Goal: Task Accomplishment & Management: Use online tool/utility

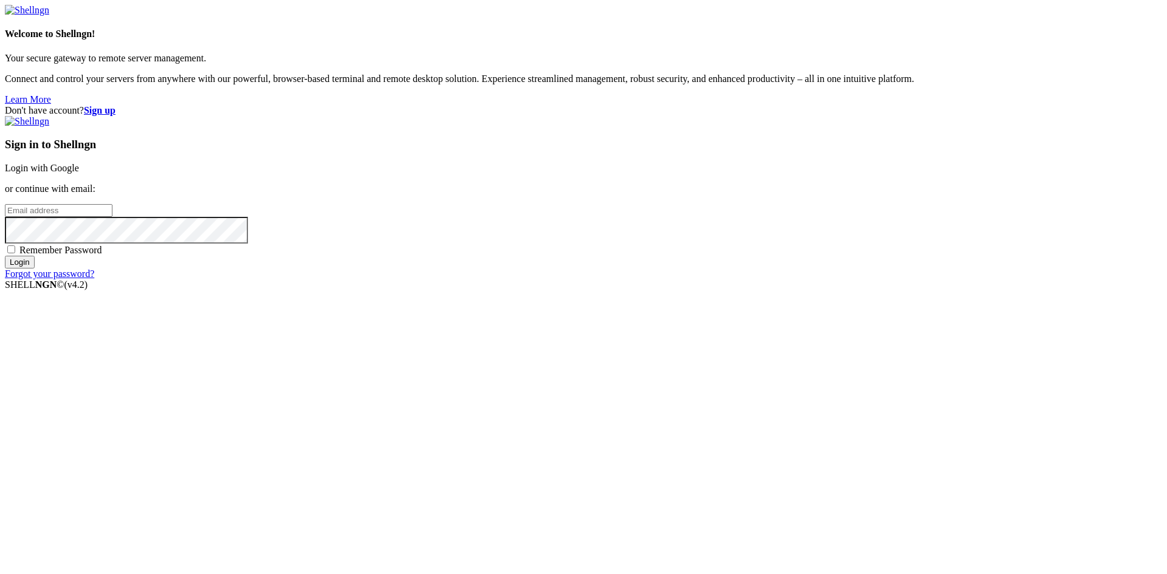
click at [112, 217] on input "email" at bounding box center [59, 210] width 108 height 13
type input "[EMAIL_ADDRESS][DOMAIN_NAME]"
click at [102, 255] on span "Remember Password" at bounding box center [60, 250] width 83 height 10
click at [15, 253] on input "Remember Password" at bounding box center [11, 250] width 8 height 8
checkbox input "true"
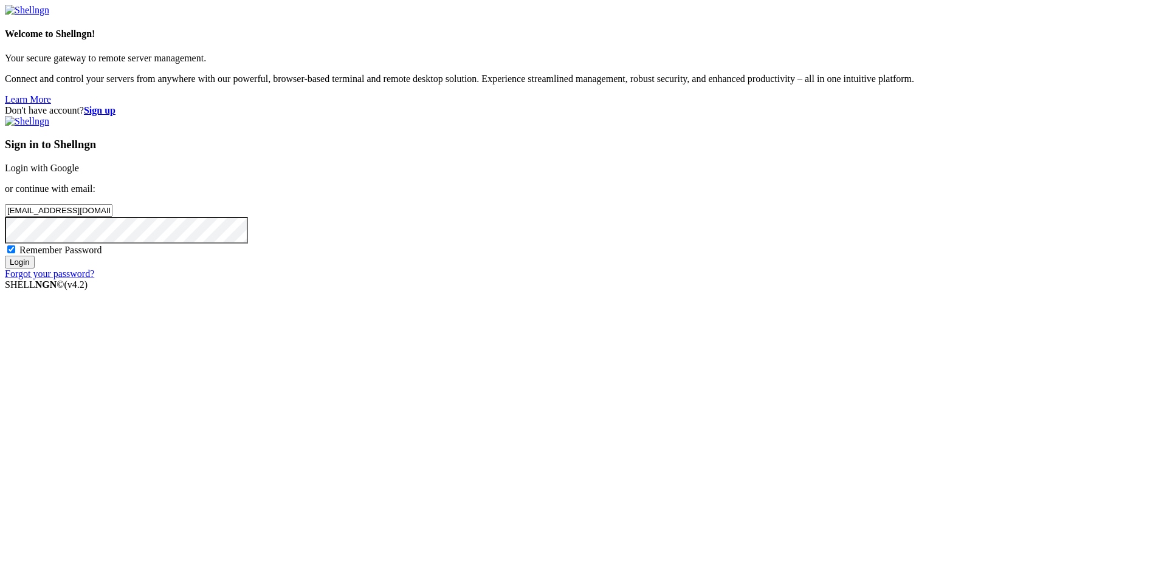
click at [35, 269] on input "Login" at bounding box center [20, 262] width 30 height 13
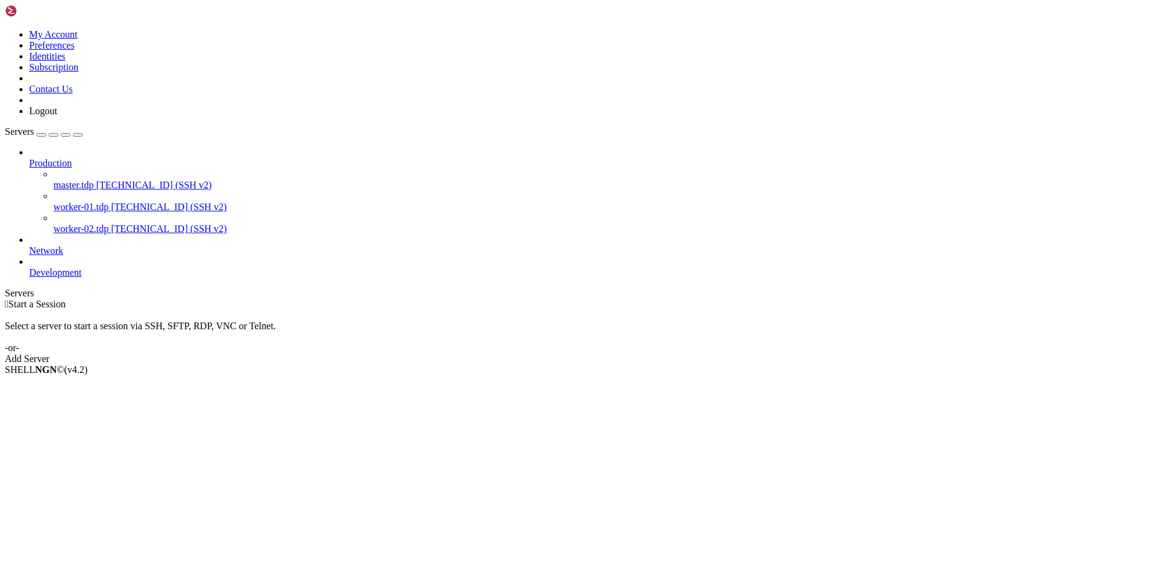
click at [111, 202] on span "[TECHNICAL_ID] (SSH v2)" at bounding box center [169, 207] width 116 height 10
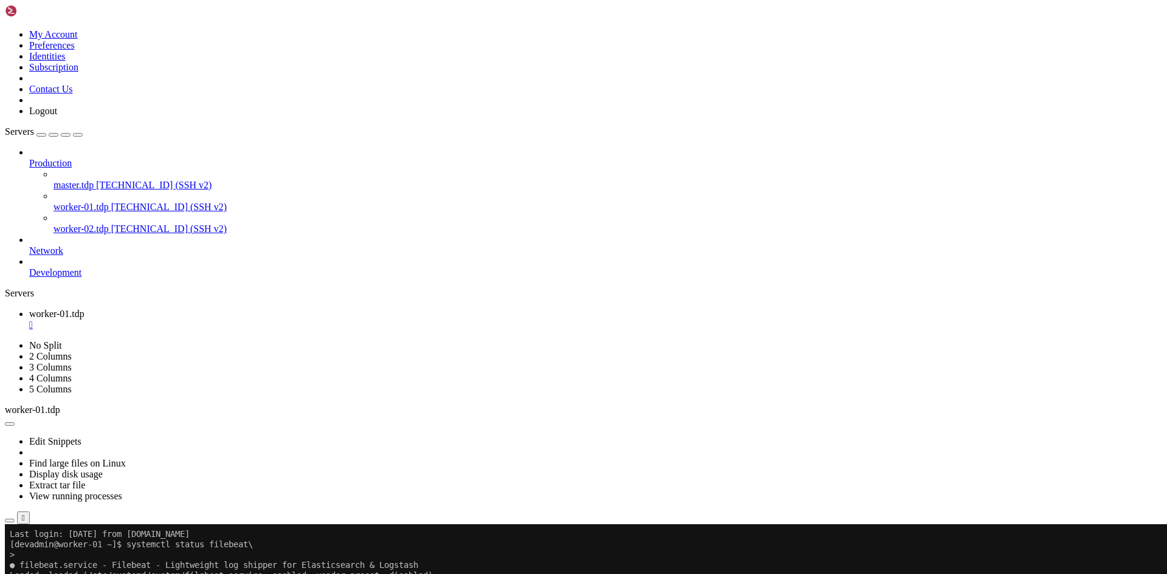
click at [237, 320] on div "" at bounding box center [595, 325] width 1133 height 11
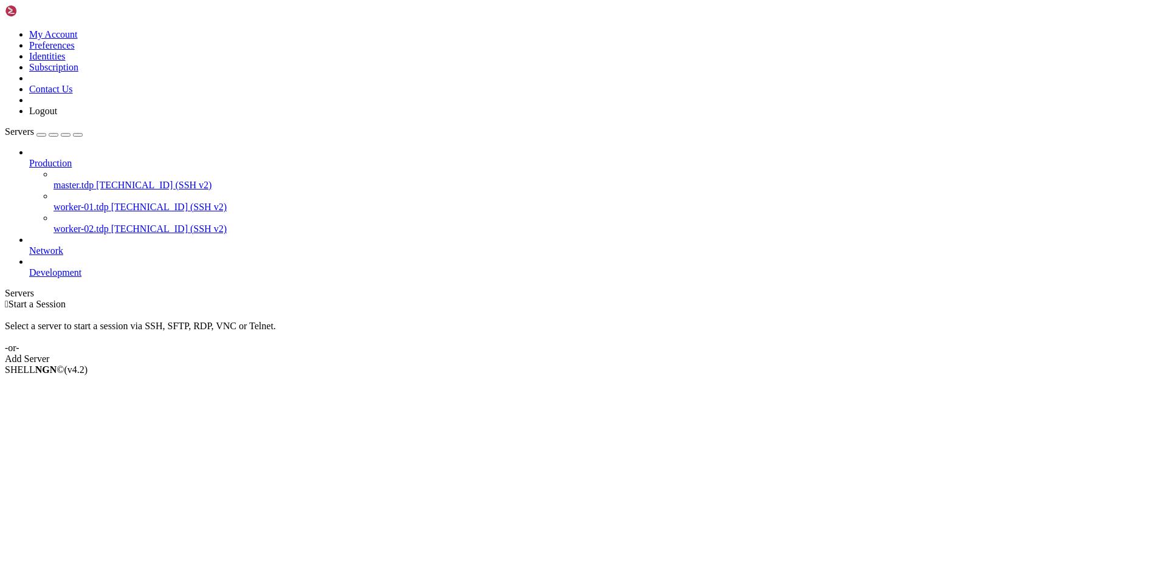
click at [104, 224] on span "worker-02.tdp" at bounding box center [80, 229] width 55 height 10
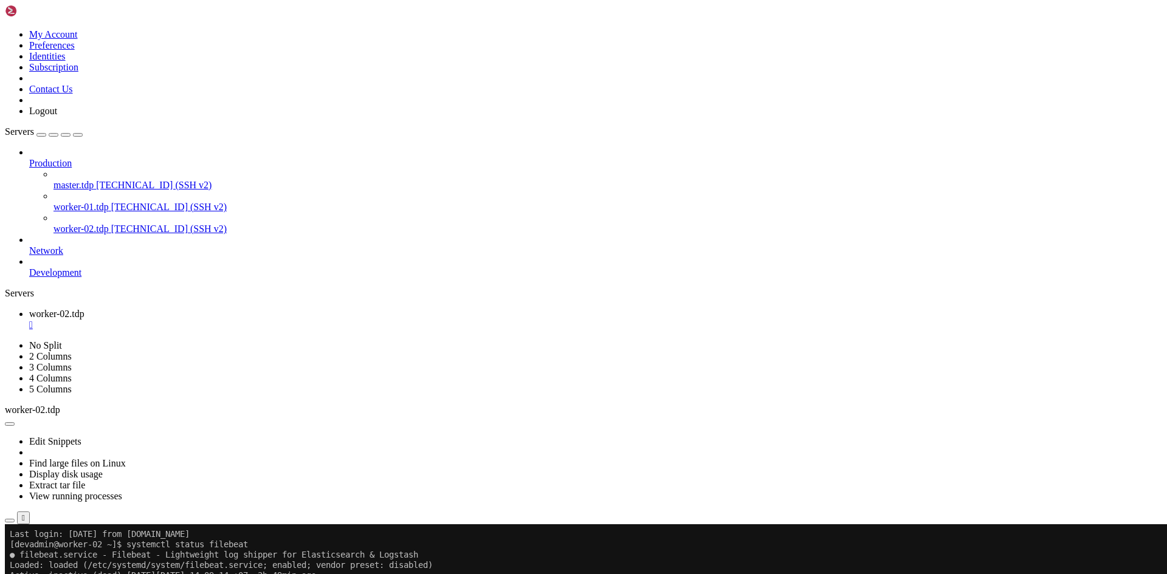
click at [239, 320] on div "" at bounding box center [595, 325] width 1133 height 11
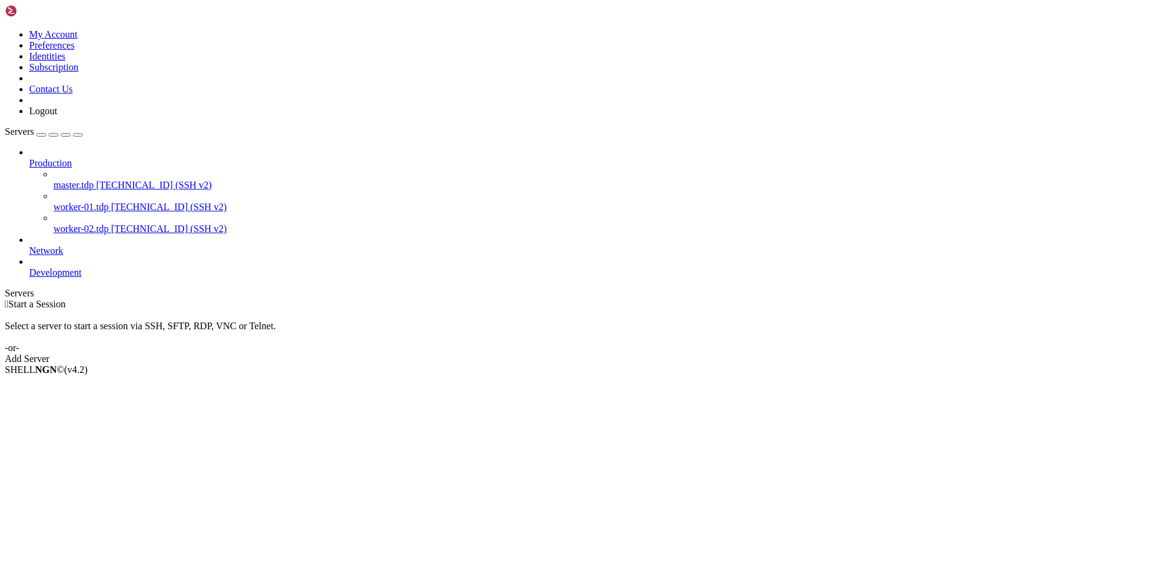
click at [91, 202] on span "worker-01.tdp" at bounding box center [80, 207] width 55 height 10
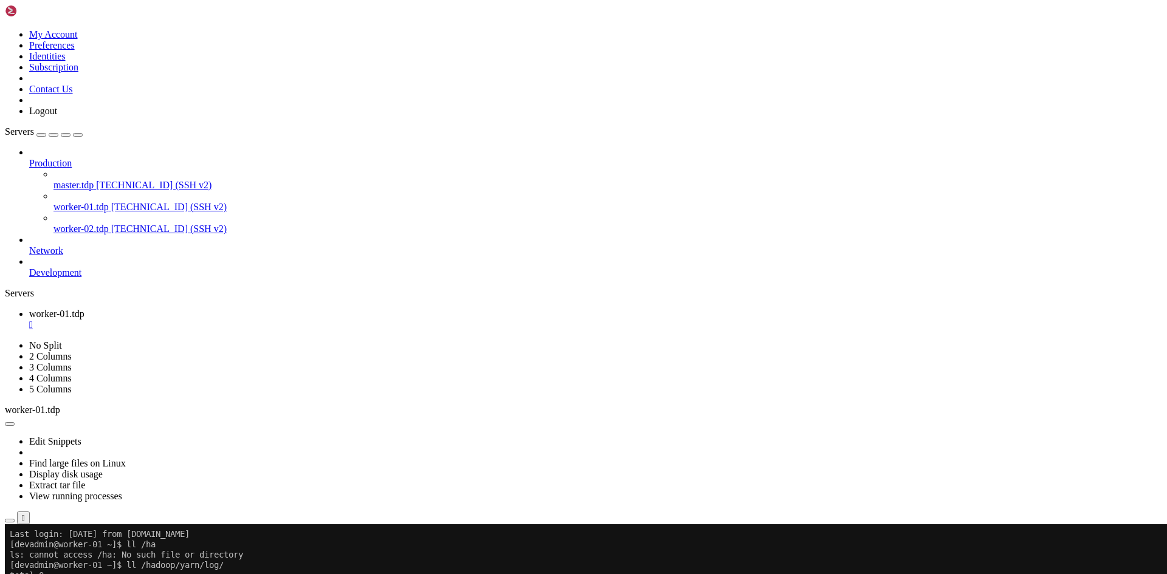
drag, startPoint x: 134, startPoint y: 680, endPoint x: 286, endPoint y: 680, distance: 151.4
click at [238, 320] on div "" at bounding box center [595, 325] width 1133 height 11
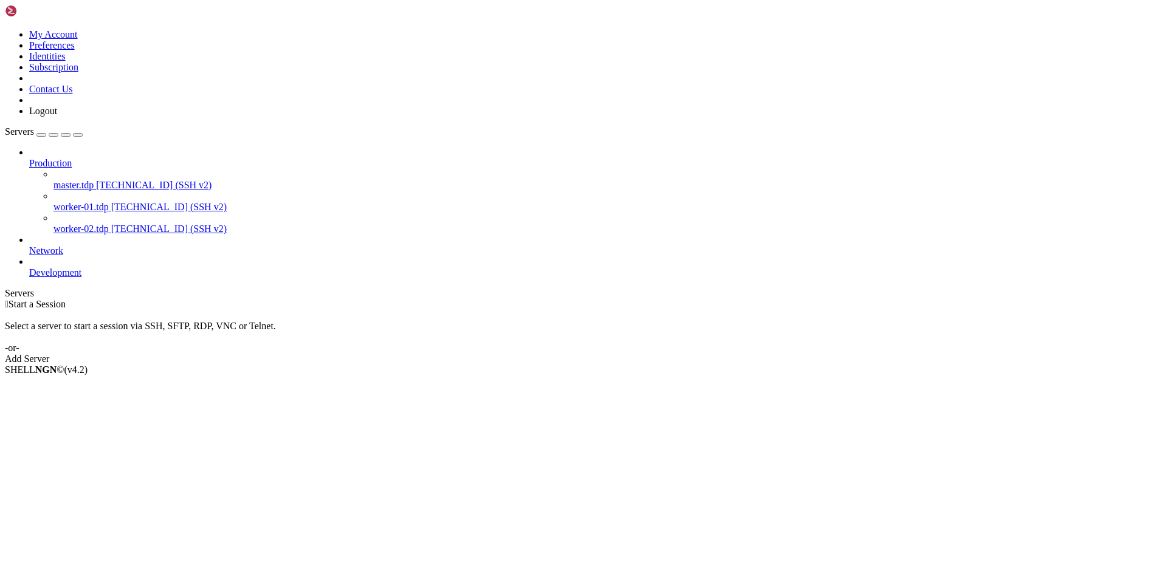
click at [97, 224] on span "worker-02.tdp" at bounding box center [80, 229] width 55 height 10
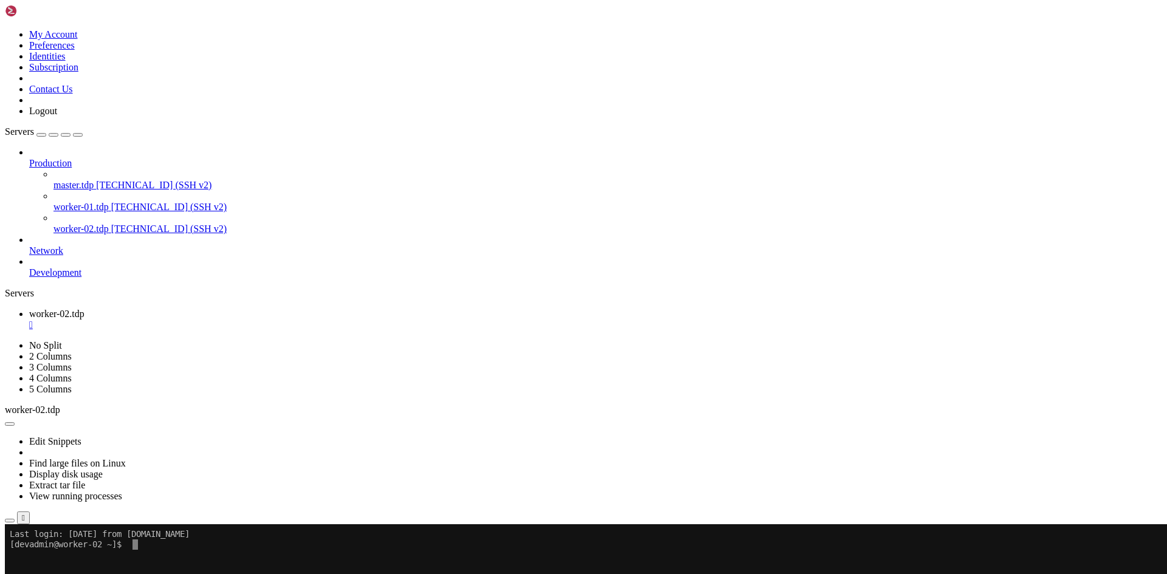
scroll to position [12, 2]
click at [96, 180] on span "[TECHNICAL_ID] (SSH v2)" at bounding box center [154, 185] width 116 height 10
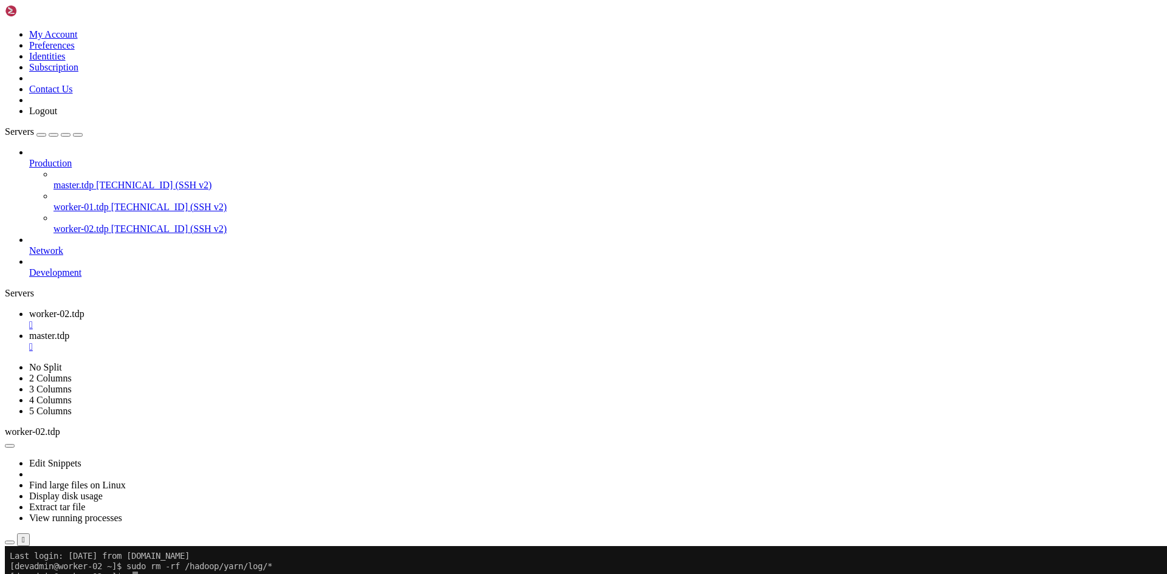
scroll to position [0, 0]
click at [243, 309] on link "worker-02.tdp " at bounding box center [595, 320] width 1133 height 22
click at [241, 320] on div "" at bounding box center [595, 325] width 1133 height 11
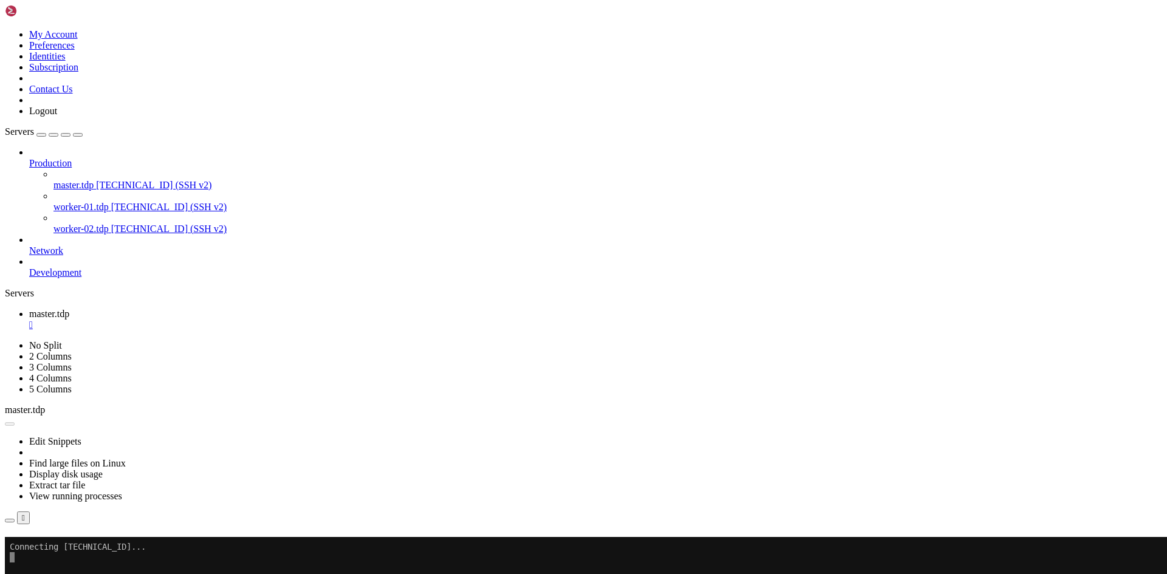
click at [53, 548] on button "Reconnect" at bounding box center [29, 554] width 49 height 13
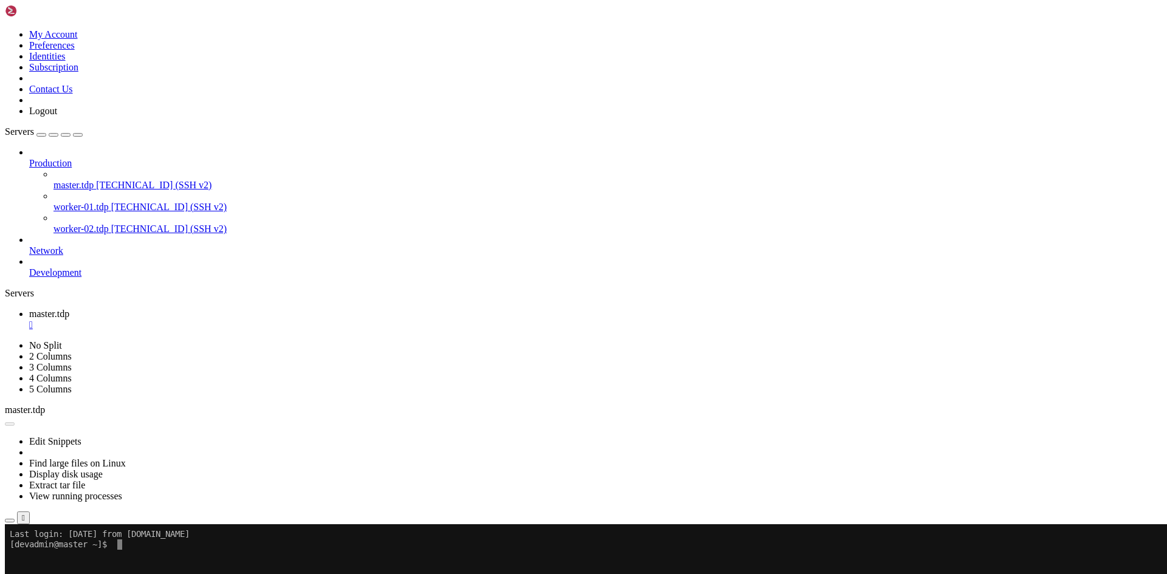
click at [53, 559] on button "Reconnect" at bounding box center [29, 565] width 49 height 13
click at [111, 202] on span "[TECHNICAL_ID] (SSH v2)" at bounding box center [169, 207] width 116 height 10
click at [227, 320] on div "" at bounding box center [595, 325] width 1133 height 11
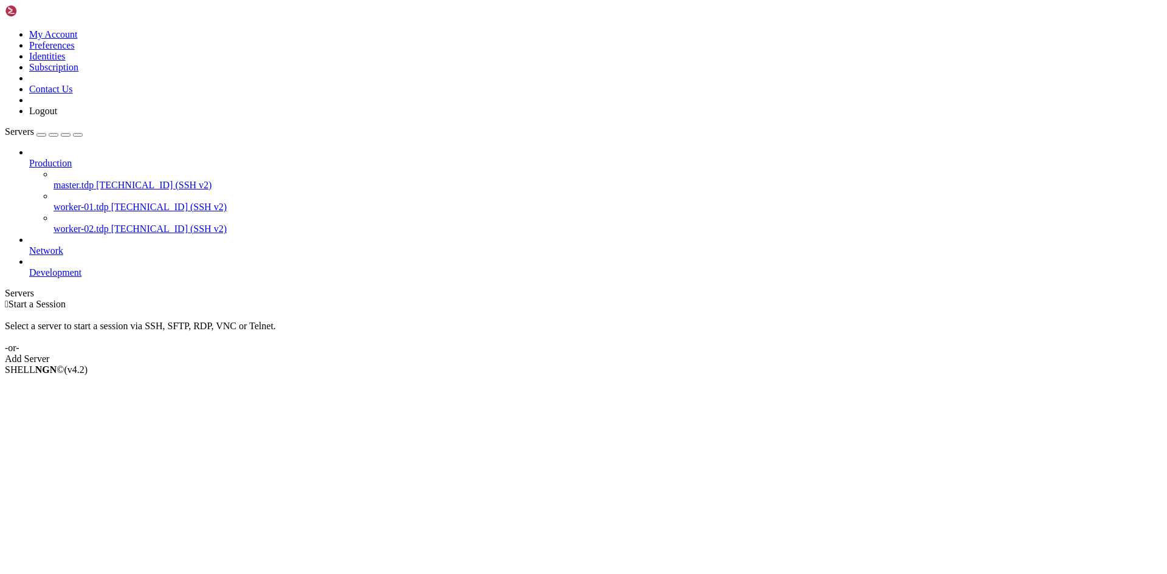
click at [224, 299] on div " Start a Session Select a server to start a session via SSH, SFTP, RDP, VNC or…" at bounding box center [583, 332] width 1157 height 66
click at [111, 202] on span "[TECHNICAL_ID] (SSH v2)" at bounding box center [169, 207] width 116 height 10
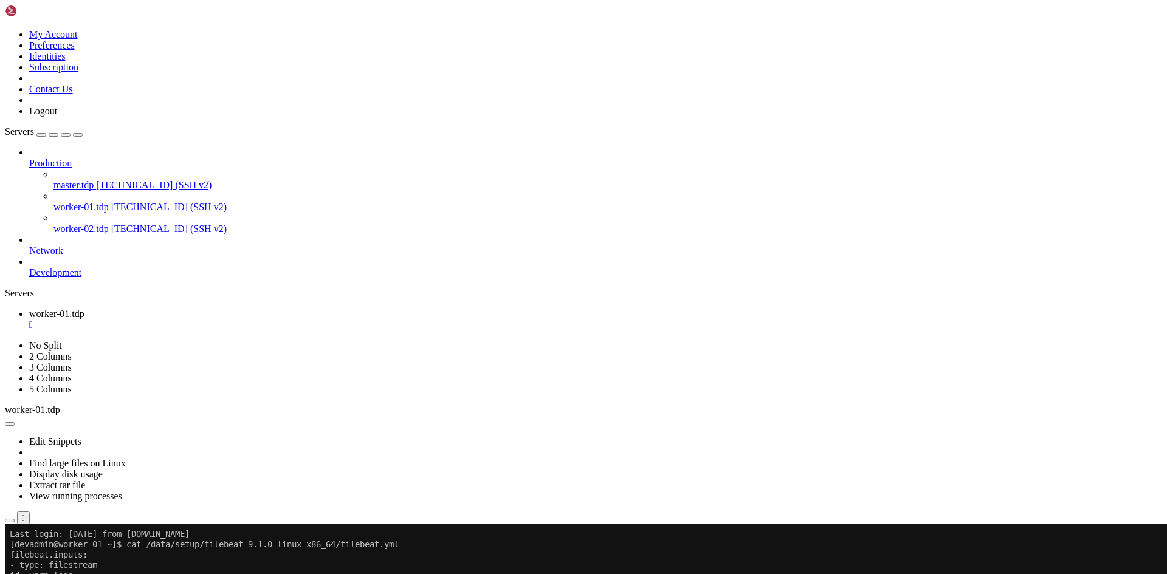
drag, startPoint x: 165, startPoint y: 847, endPoint x: 10, endPoint y: 559, distance: 327.0
click at [239, 320] on div "" at bounding box center [595, 325] width 1133 height 11
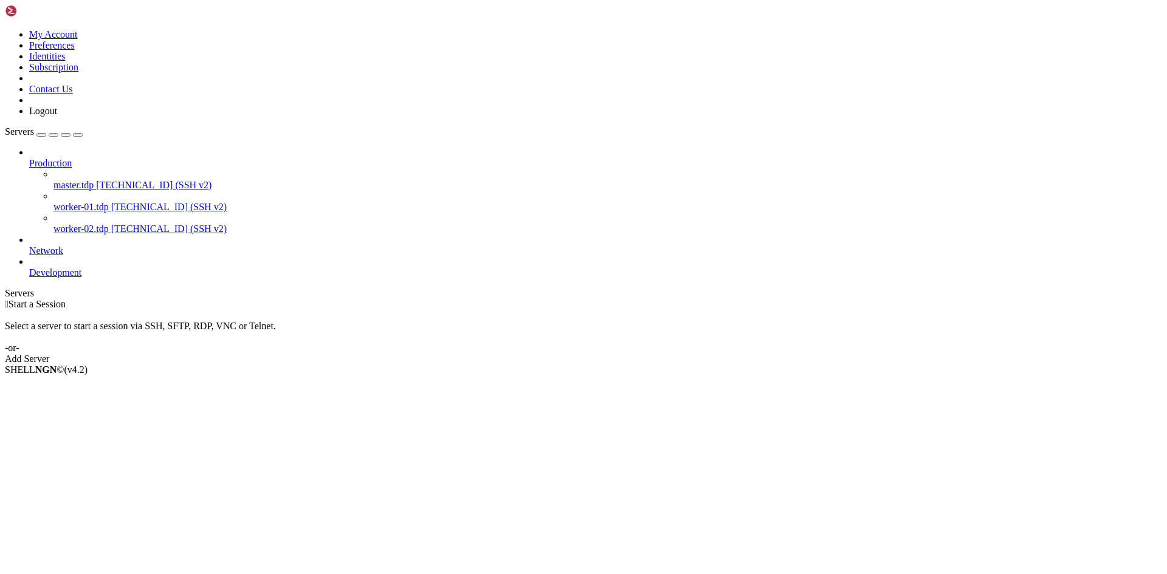
click at [119, 202] on span "[TECHNICAL_ID] (SSH v2)" at bounding box center [169, 207] width 116 height 10
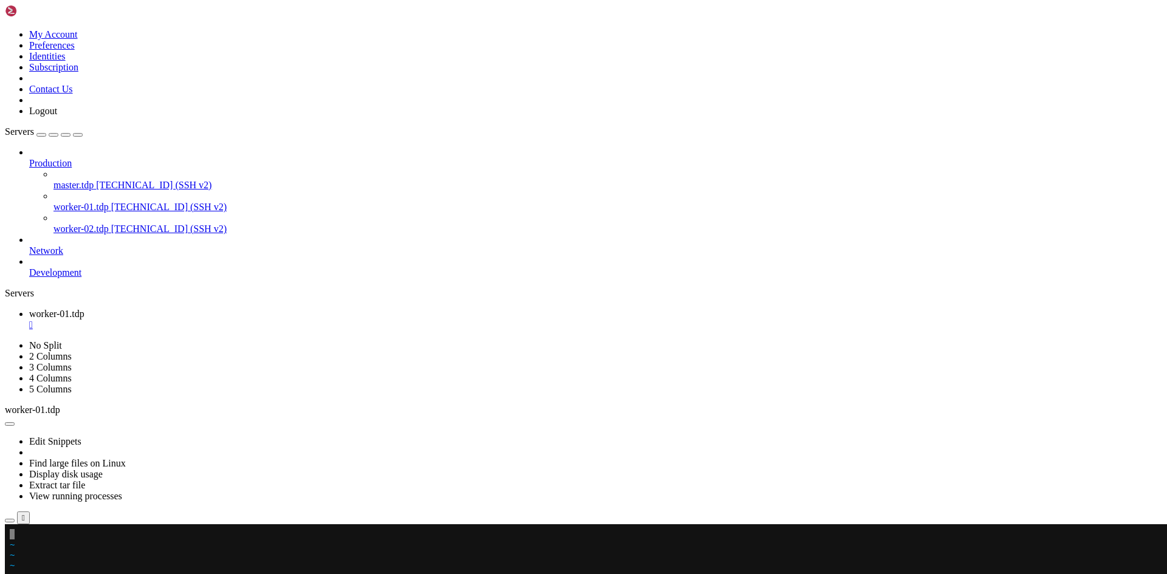
scroll to position [12, 2]
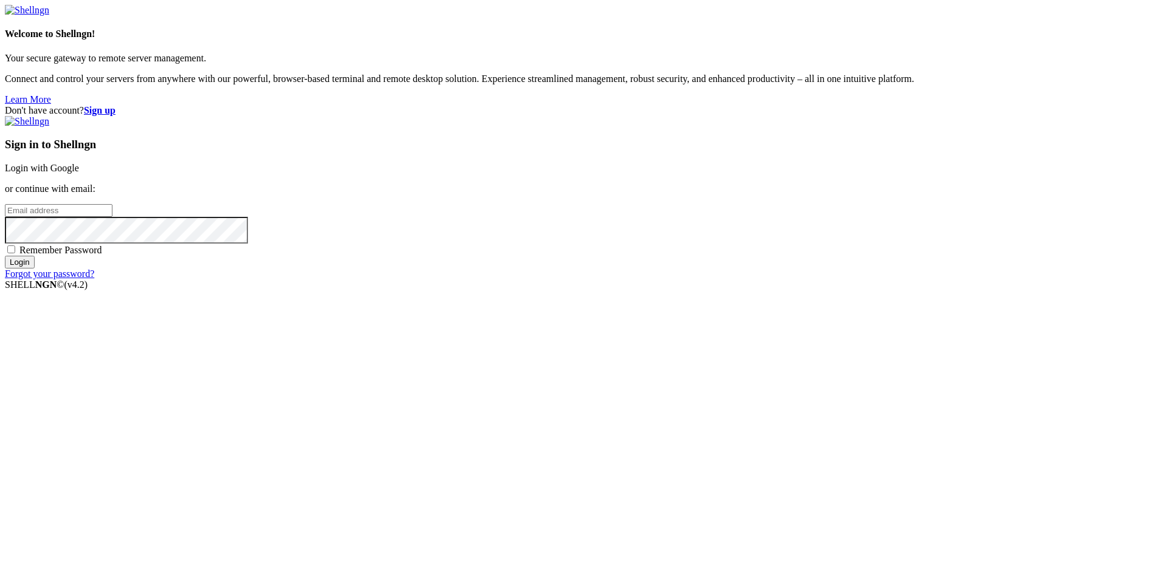
click at [102, 255] on span "Remember Password" at bounding box center [60, 250] width 83 height 10
click at [15, 253] on input "Remember Password" at bounding box center [11, 250] width 8 height 8
checkbox input "true"
click at [112, 217] on input "email" at bounding box center [59, 210] width 108 height 13
type input "[EMAIL_ADDRESS][DOMAIN_NAME]"
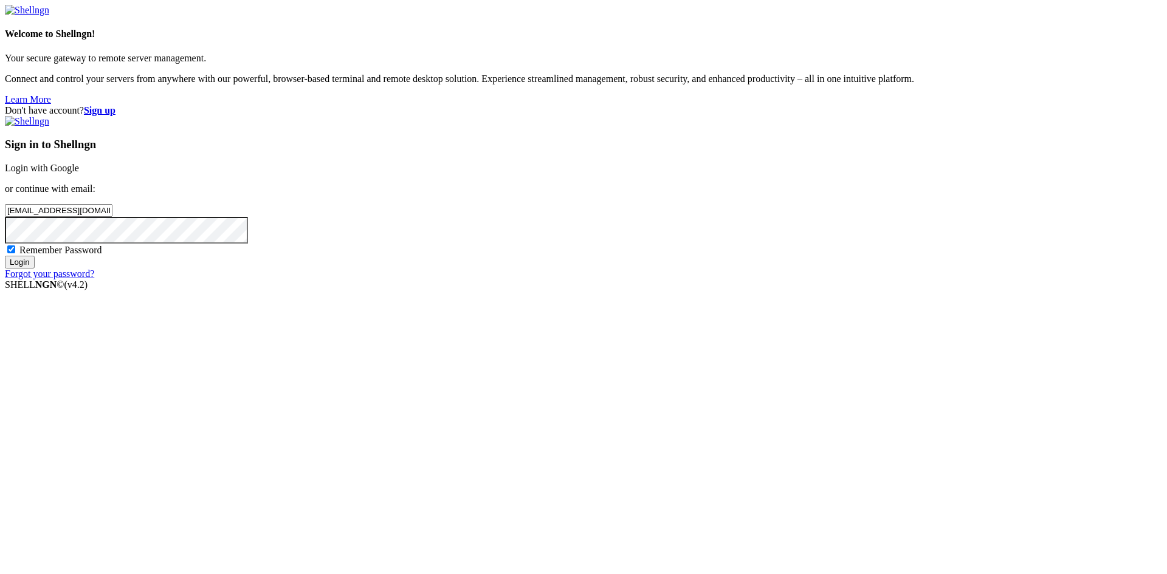
click at [35, 269] on input "Login" at bounding box center [20, 262] width 30 height 13
click at [35, 280] on input "Login" at bounding box center [20, 273] width 30 height 13
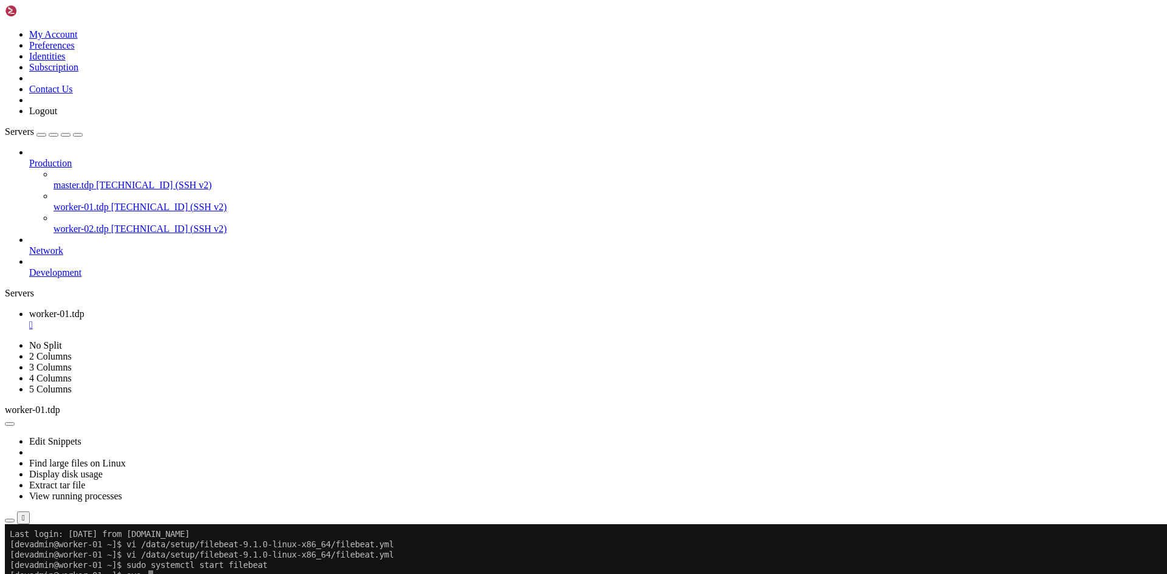
scroll to position [10, 0]
click at [53, 180] on span "master.tdp" at bounding box center [73, 185] width 40 height 10
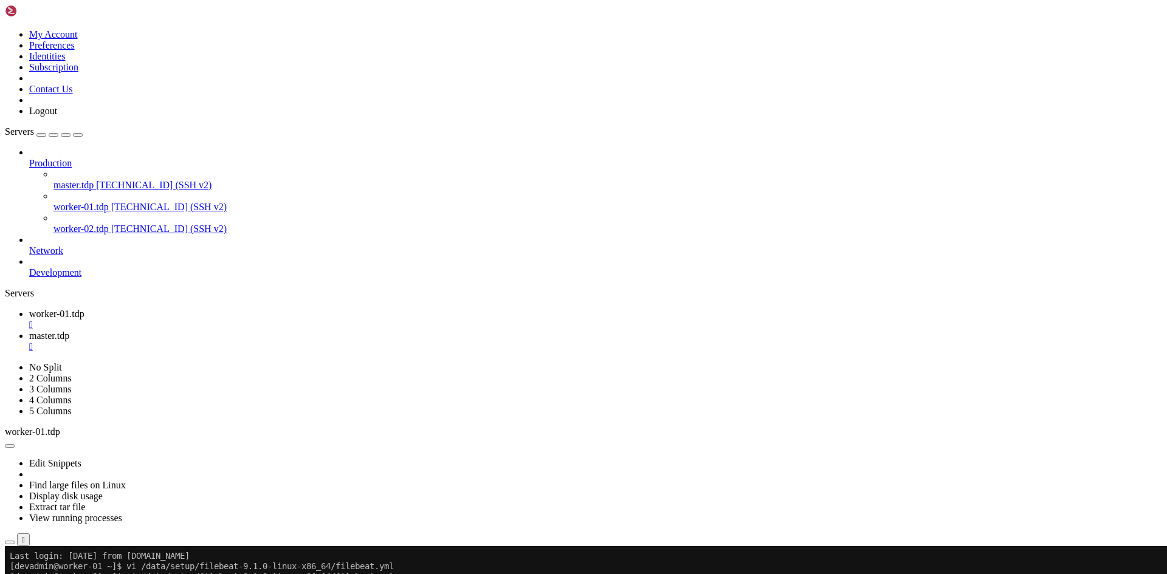
scroll to position [0, 0]
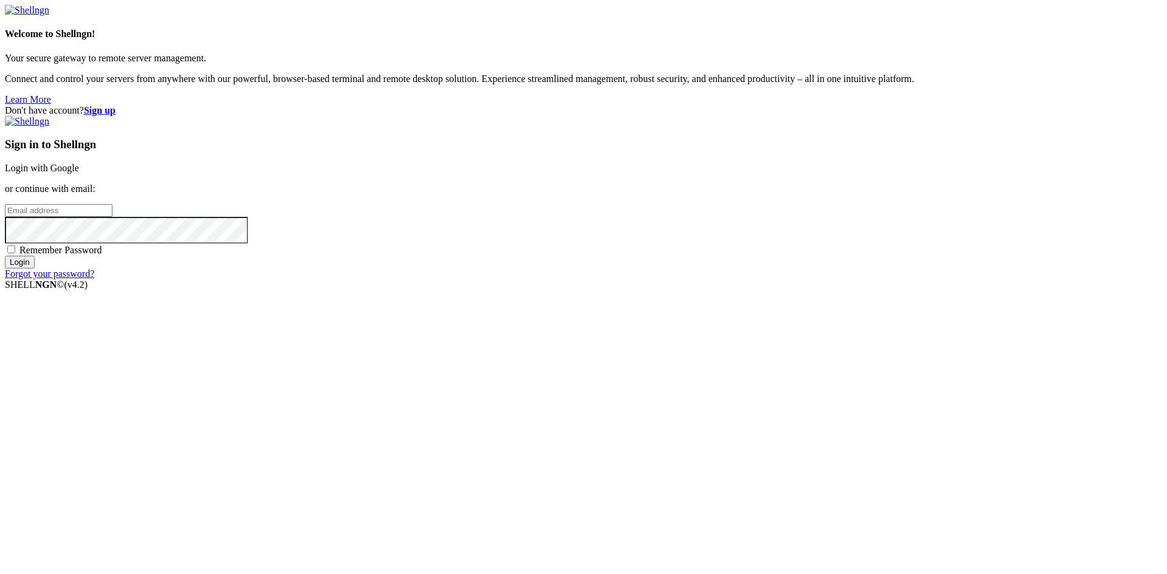
click at [112, 217] on input "email" at bounding box center [59, 210] width 108 height 13
type input "[EMAIL_ADDRESS][DOMAIN_NAME]"
click at [102, 255] on span "Remember Password" at bounding box center [60, 250] width 83 height 10
click at [15, 253] on input "Remember Password" at bounding box center [11, 250] width 8 height 8
checkbox input "true"
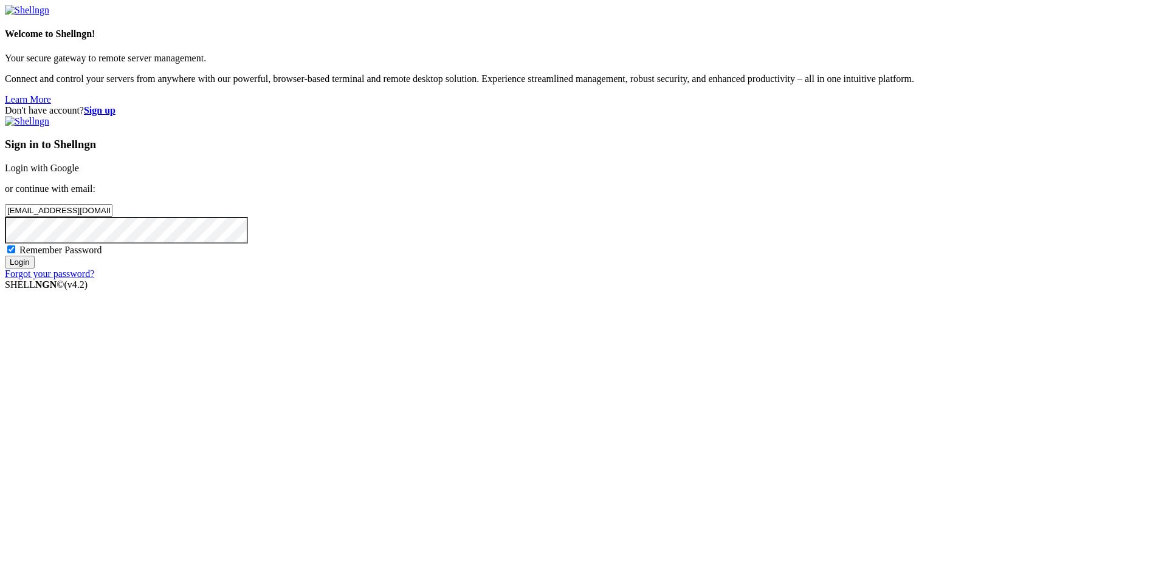
click at [35, 269] on input "Login" at bounding box center [20, 262] width 30 height 13
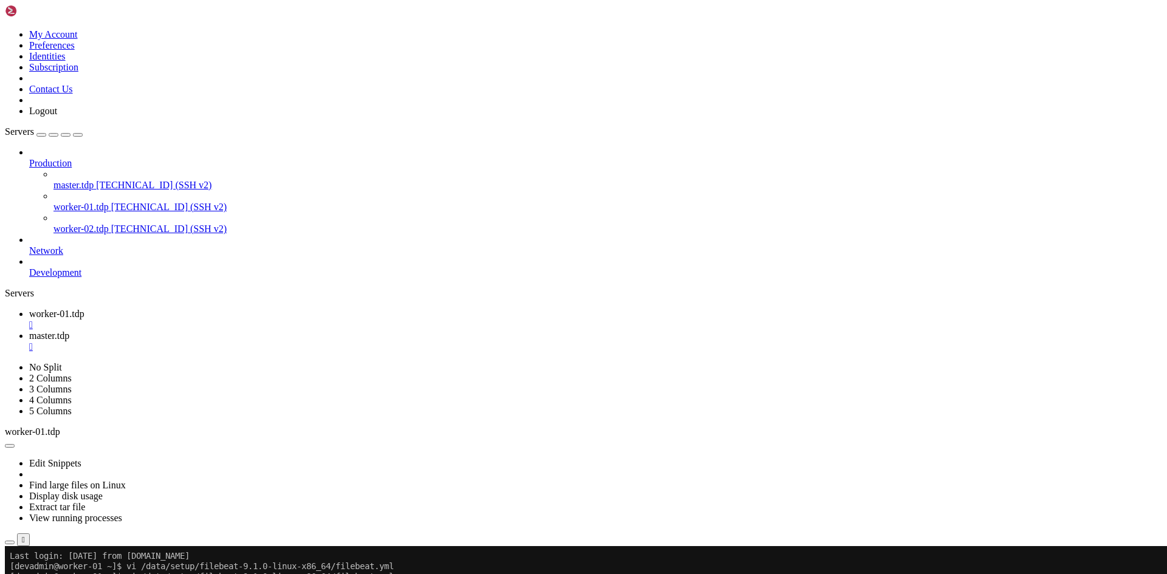
scroll to position [10, 0]
click at [84, 309] on span "worker-01.tdp" at bounding box center [56, 314] width 55 height 10
click at [235, 320] on div "" at bounding box center [595, 325] width 1133 height 11
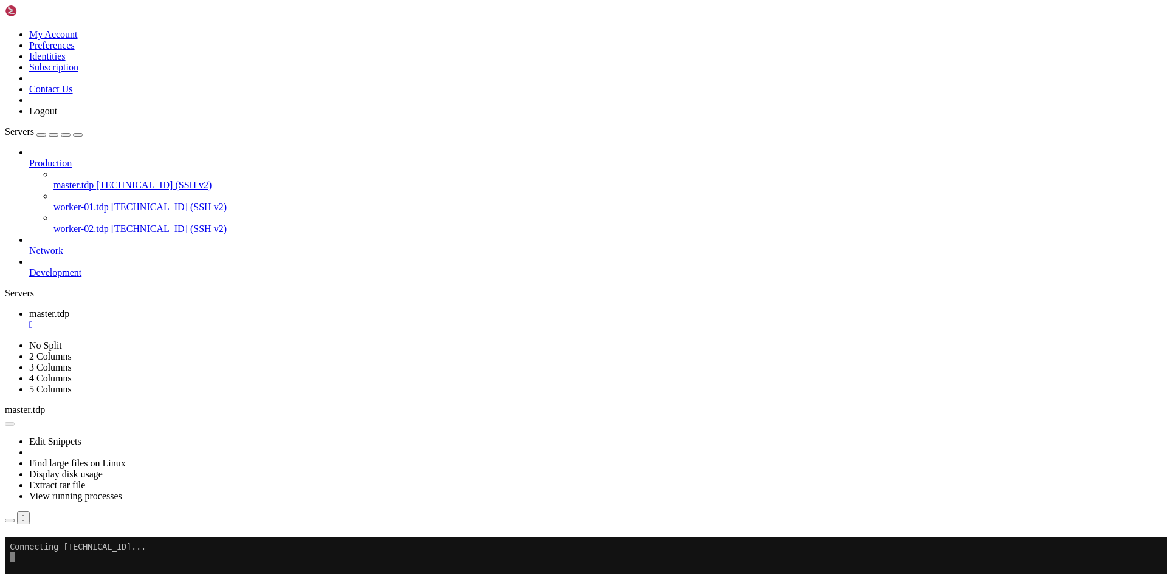
click at [53, 548] on button "Reconnect" at bounding box center [29, 554] width 49 height 13
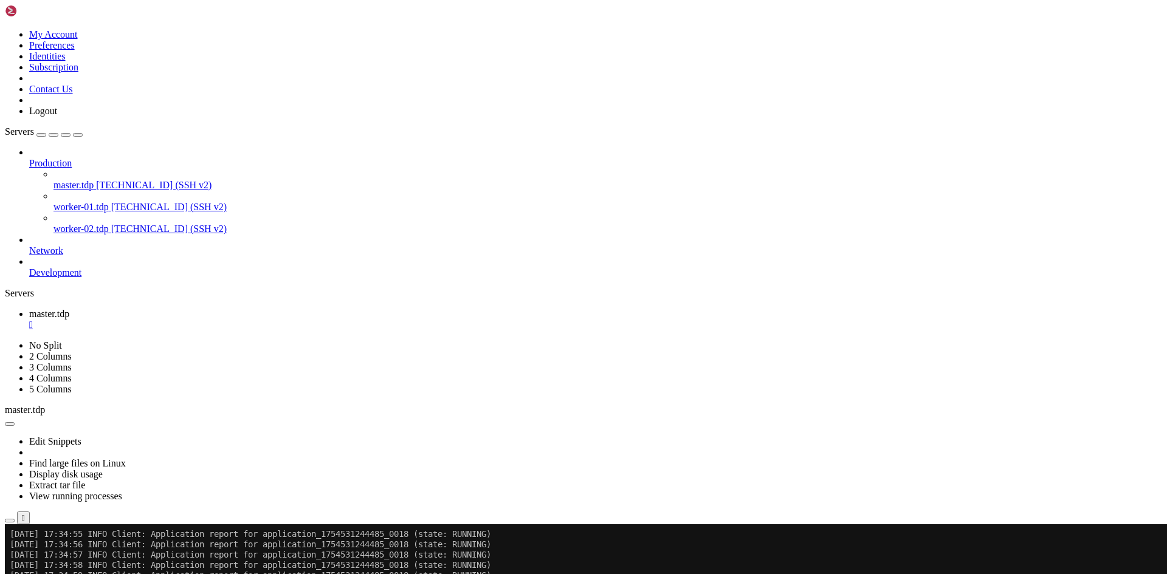
scroll to position [3276, 0]
paste textarea "ll /hadoop/yarn/log/application_*/container_*/stdout ll /hadoop/yarn/log/applic…"
type textarea "ll /hadoop/yarn/log/application_*/container_*/stdout ll /hadoop/yarn/log/applic…"
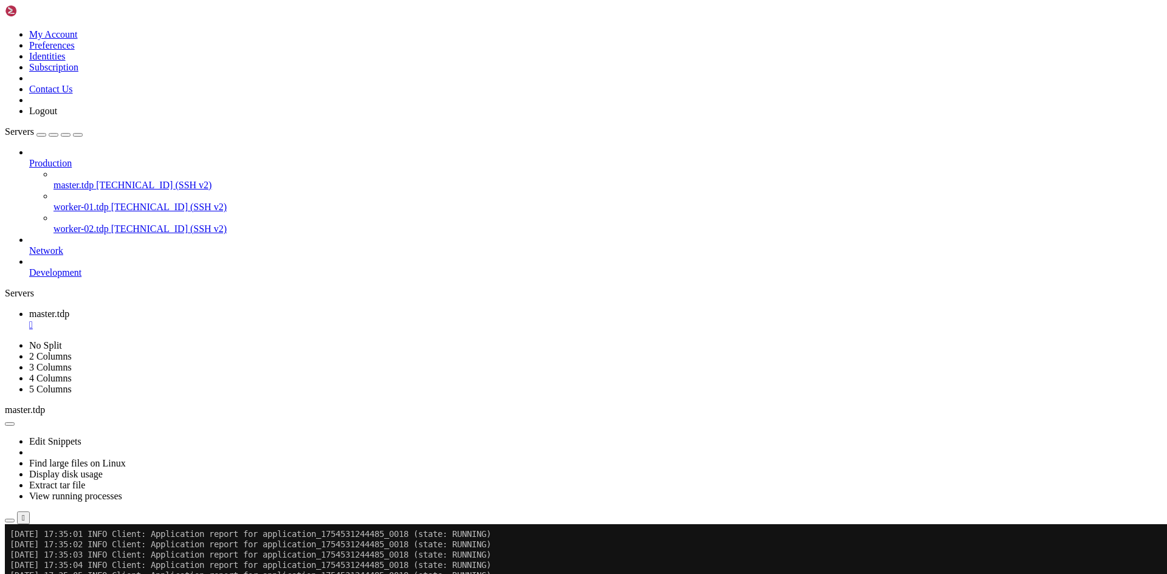
click at [224, 320] on div "" at bounding box center [595, 325] width 1133 height 11
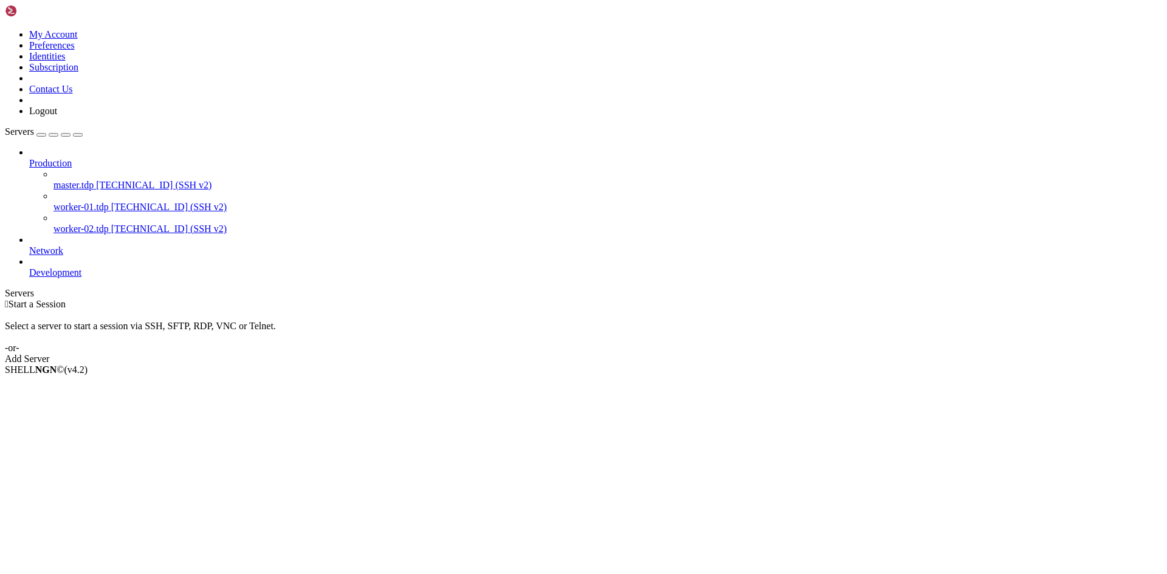
click at [111, 202] on span "[TECHNICAL_ID] (SSH v2)" at bounding box center [169, 207] width 116 height 10
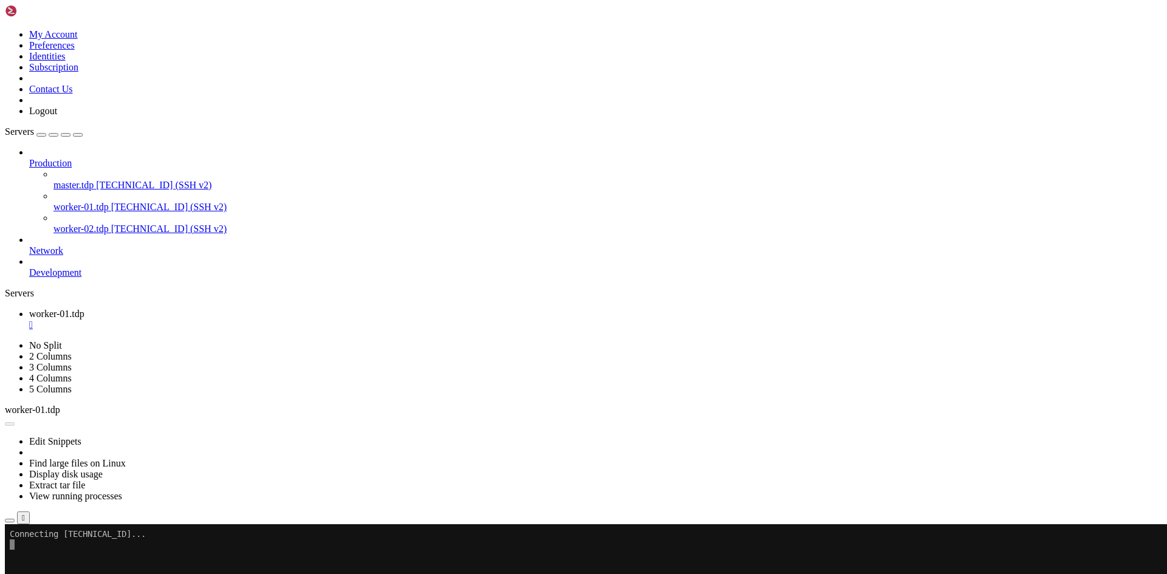
scroll to position [0, 0]
